Goal: Information Seeking & Learning: Learn about a topic

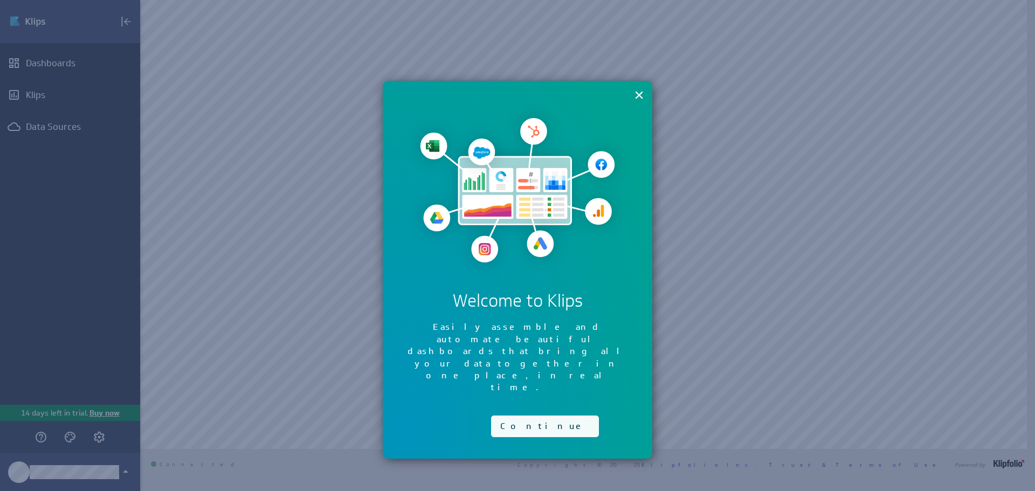
click at [530, 415] on button "Continue" at bounding box center [545, 426] width 108 height 22
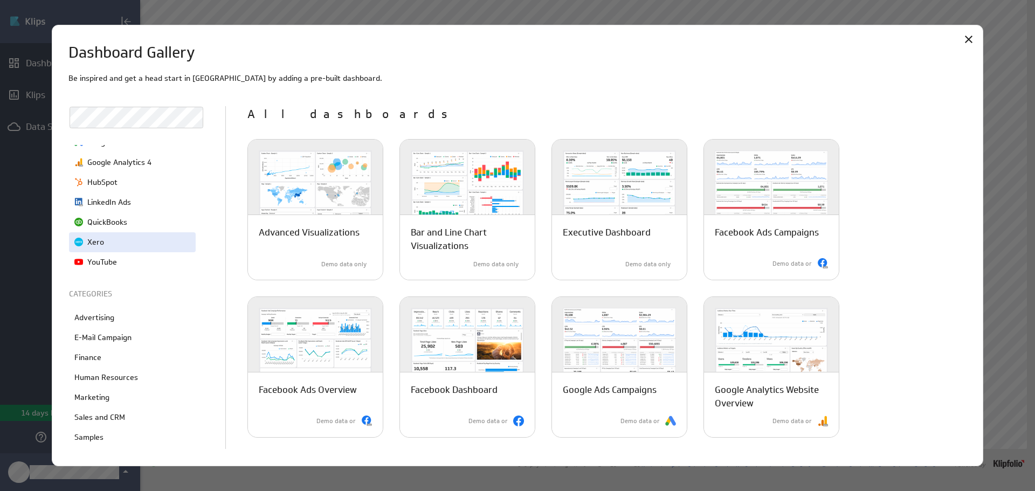
scroll to position [162, 0]
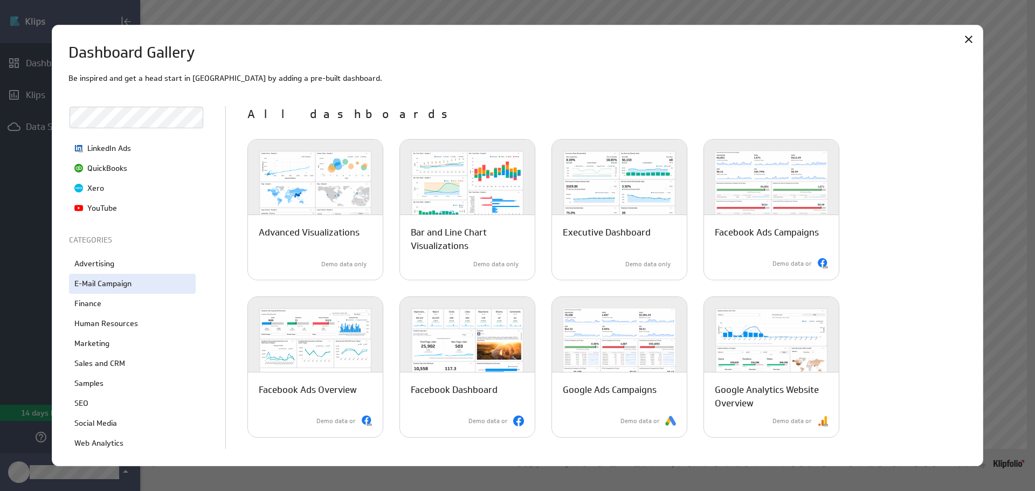
click at [159, 289] on div "E-Mail Campaign" at bounding box center [132, 284] width 127 height 20
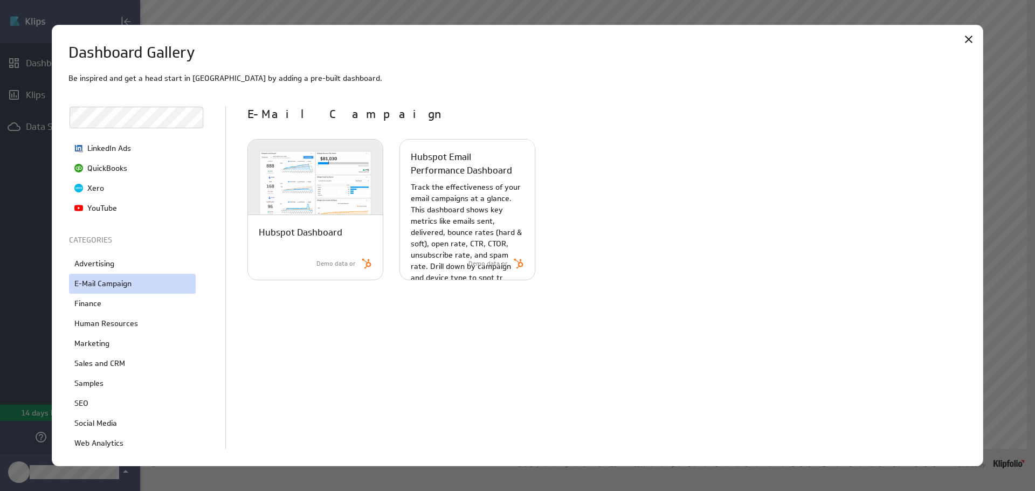
click at [441, 219] on p "Track the effectiveness of your email campaigns at a glance. This dashboard sho…" at bounding box center [467, 233] width 113 height 102
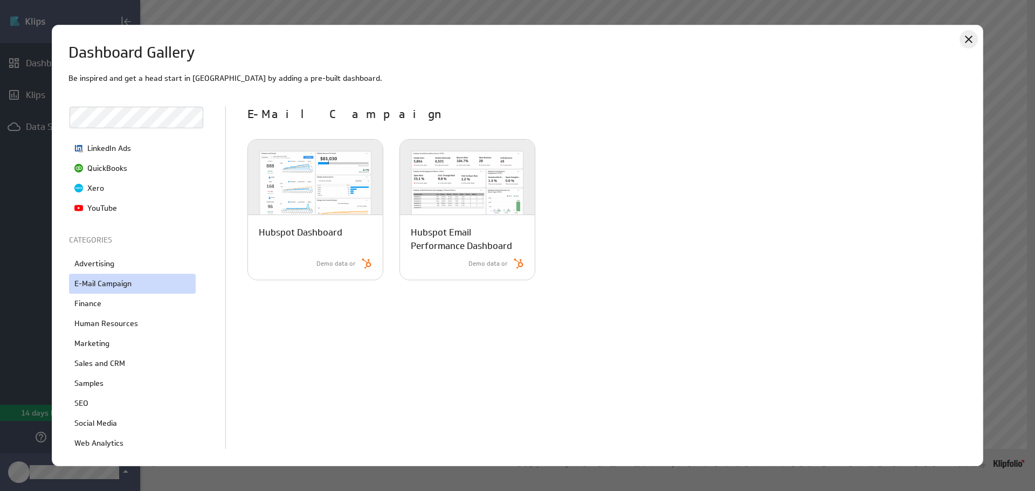
click at [964, 41] on icon "Close" at bounding box center [968, 39] width 13 height 13
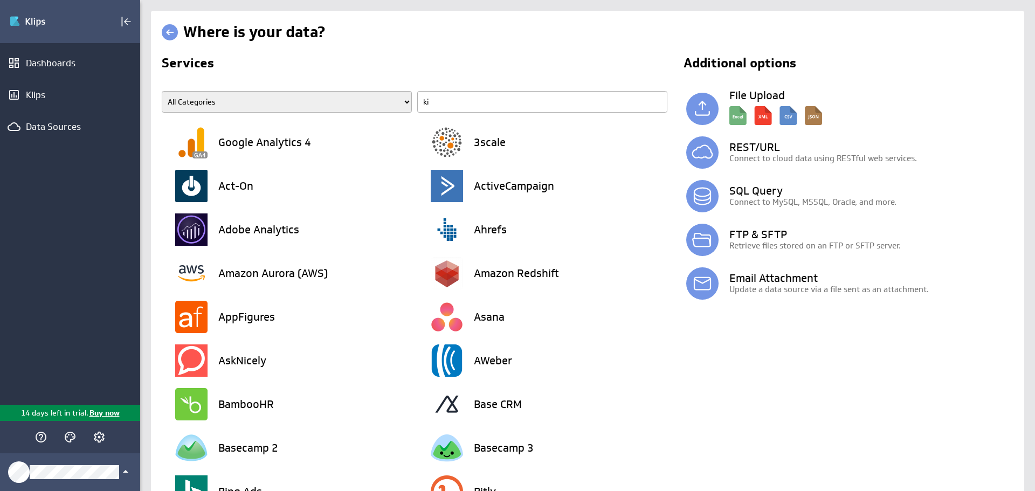
type input "kit"
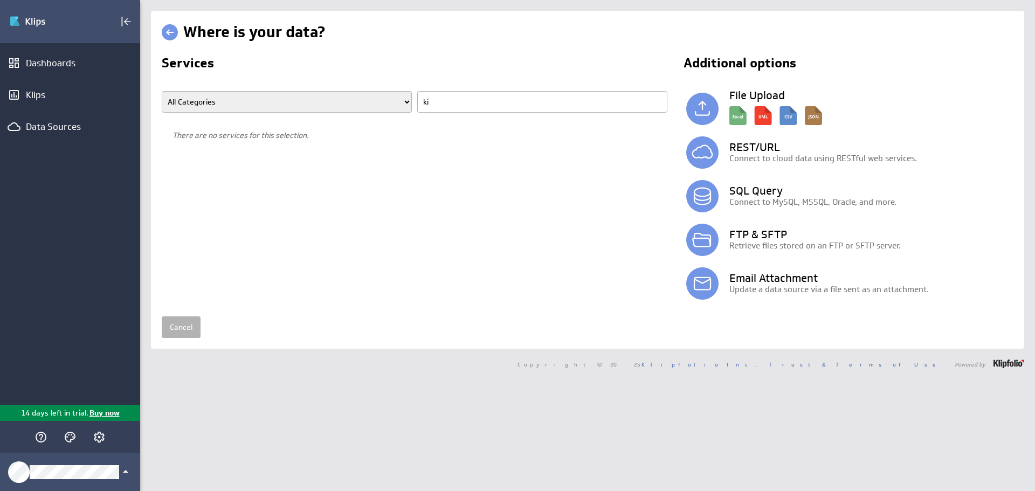
type input "k"
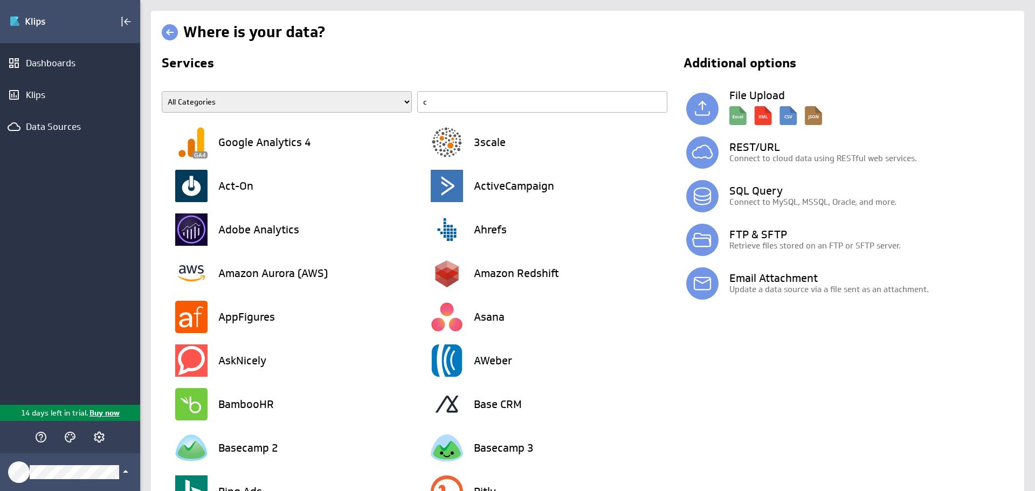
type input "co"
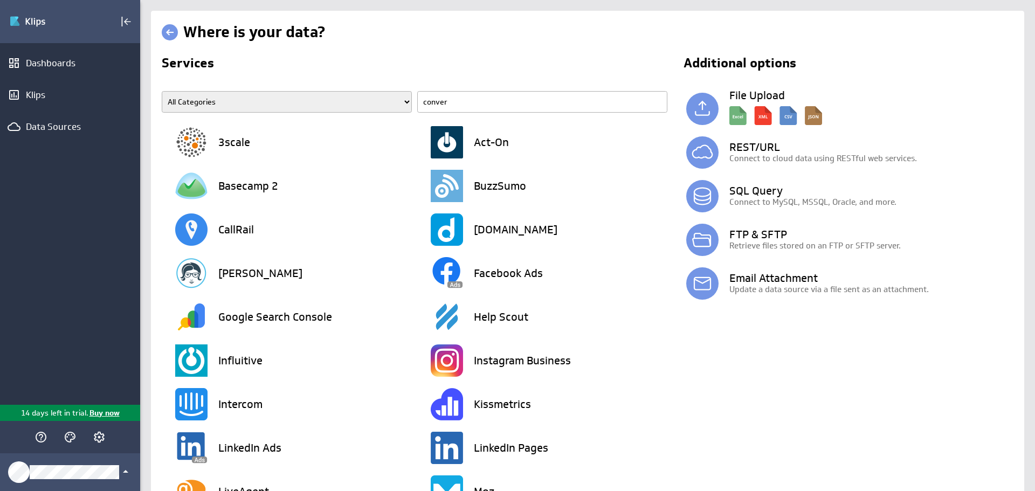
type input "convert"
